Goal: Task Accomplishment & Management: Complete application form

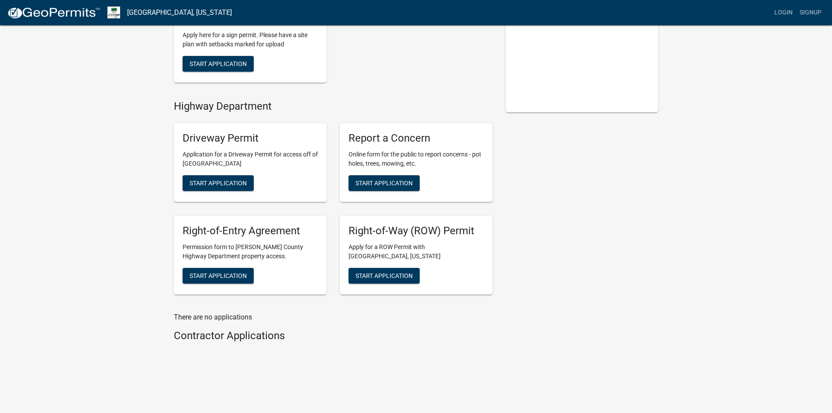
scroll to position [178, 0]
click at [218, 181] on span "Start Application" at bounding box center [217, 182] width 57 height 7
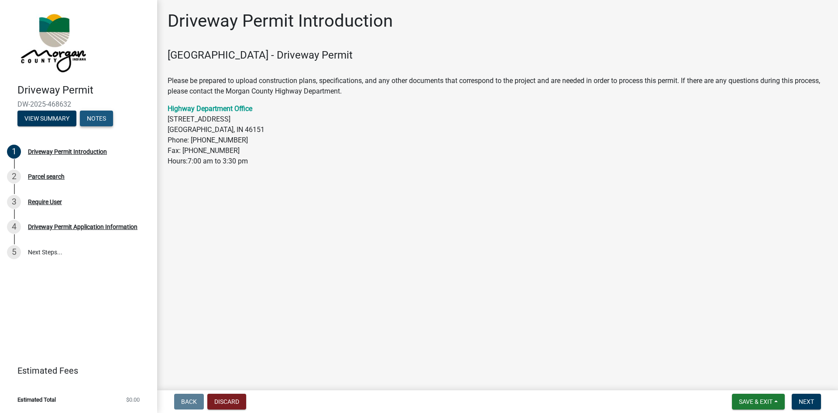
click at [97, 114] on button "Notes" at bounding box center [96, 118] width 33 height 16
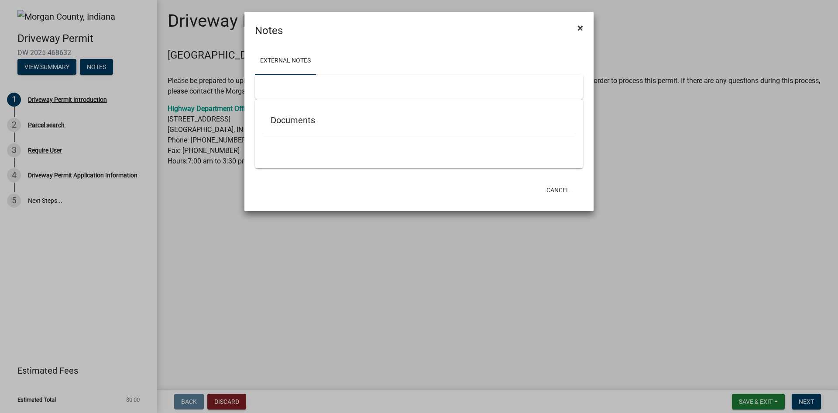
click at [582, 24] on span "×" at bounding box center [581, 28] width 6 height 12
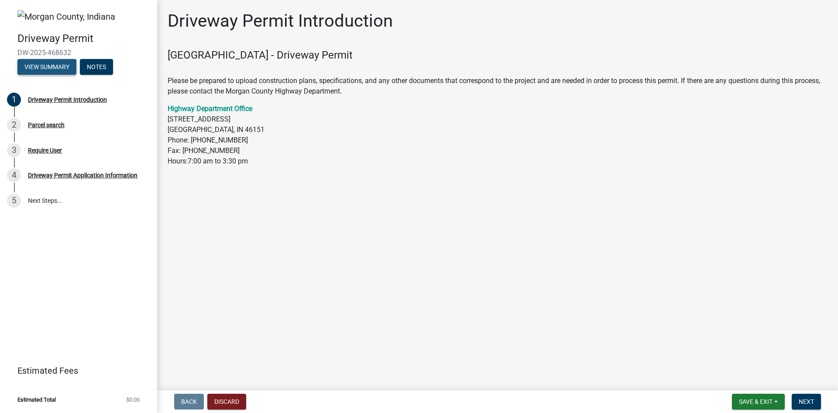
click at [37, 67] on button "View Summary" at bounding box center [46, 67] width 59 height 16
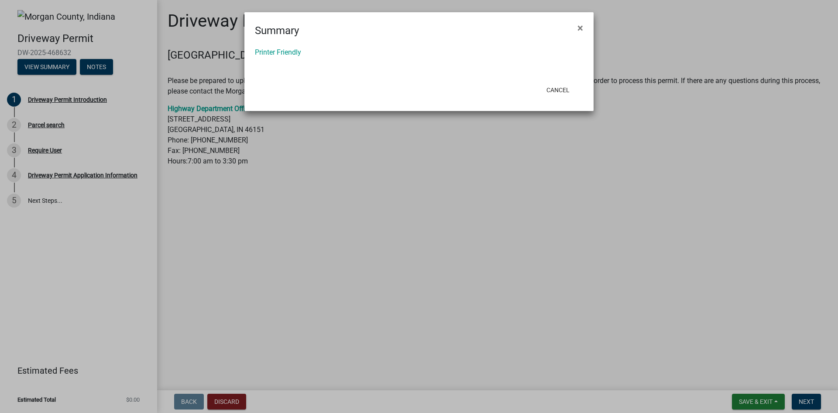
drag, startPoint x: 582, startPoint y: 25, endPoint x: 575, endPoint y: 29, distance: 7.6
click at [582, 25] on span "×" at bounding box center [581, 28] width 6 height 12
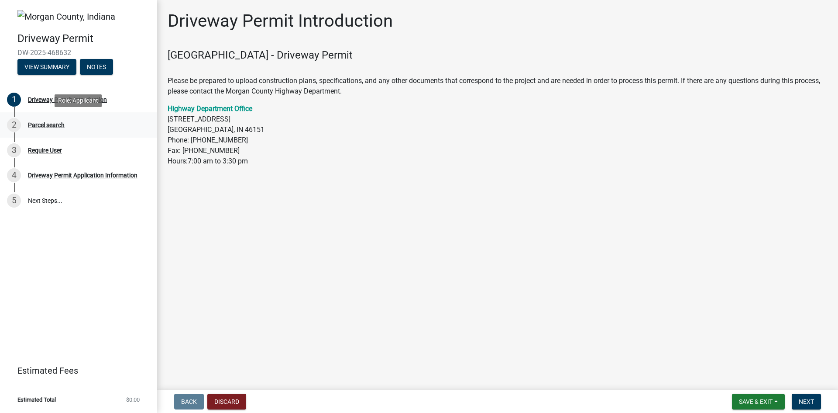
click at [53, 125] on div "Parcel search" at bounding box center [46, 125] width 37 height 6
click at [58, 123] on div "Parcel search" at bounding box center [46, 125] width 37 height 6
click at [805, 404] on span "Next" at bounding box center [806, 401] width 15 height 7
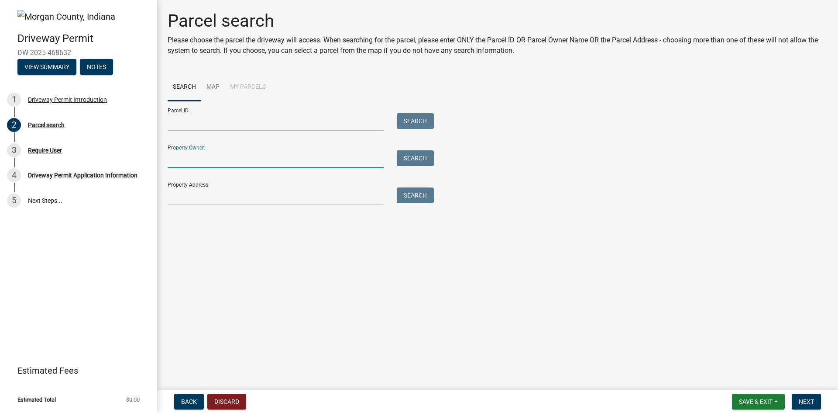
click at [199, 167] on input "Property Owner:" at bounding box center [276, 159] width 216 height 18
type input "Kyle Raley"
click at [401, 159] on button "Search" at bounding box center [415, 158] width 37 height 16
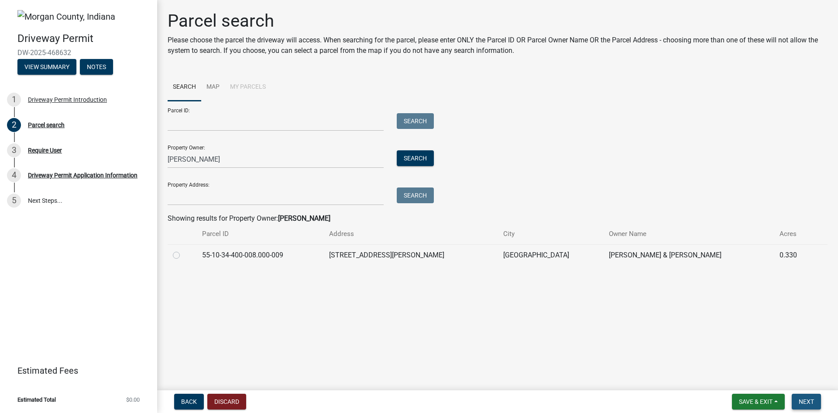
click at [811, 403] on span "Next" at bounding box center [806, 401] width 15 height 7
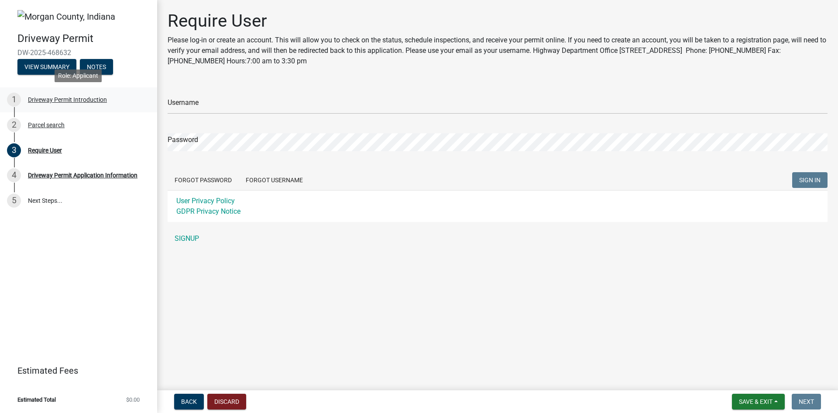
click at [73, 102] on div "Driveway Permit Introduction" at bounding box center [67, 99] width 79 height 6
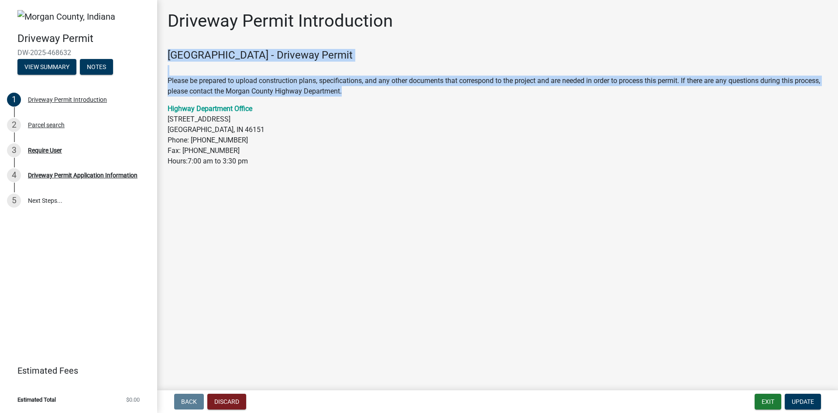
drag, startPoint x: 169, startPoint y: 58, endPoint x: 577, endPoint y: 92, distance: 409.1
click at [577, 92] on div "Morgan County Highway Department - Driveway Permit Please be prepared to upload…" at bounding box center [498, 107] width 660 height 117
copy div "Morgan County Highway Department - Driveway Permit Please be prepared to upload…"
